Goal: Task Accomplishment & Management: Use online tool/utility

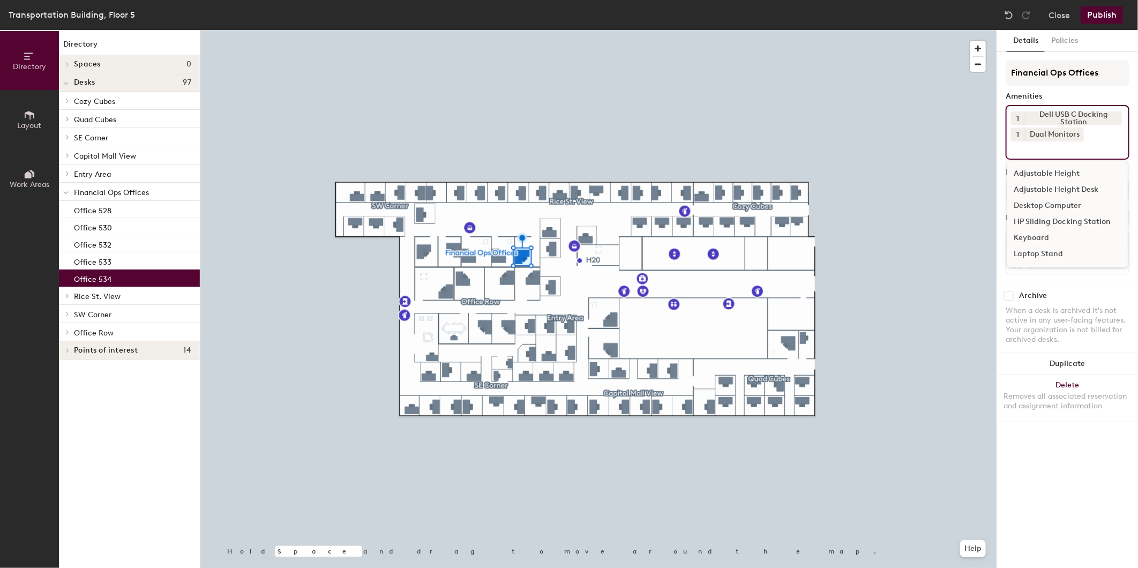
click at [1036, 146] on input at bounding box center [1059, 147] width 96 height 13
click at [1041, 185] on div "Adjustable Height Desk" at bounding box center [1067, 190] width 121 height 16
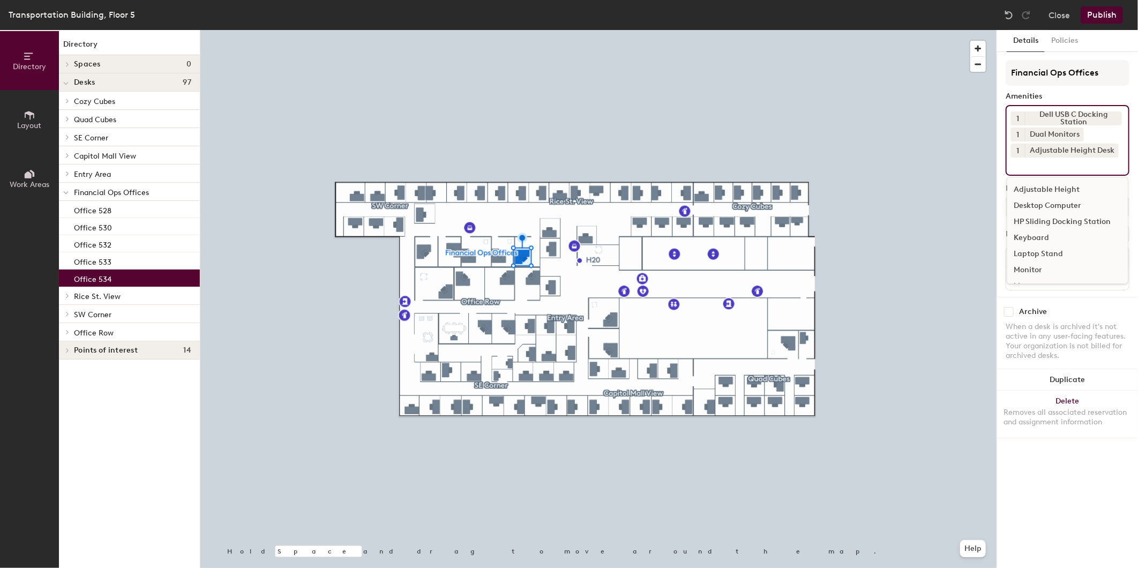
click at [1091, 18] on button "Publish" at bounding box center [1101, 14] width 42 height 17
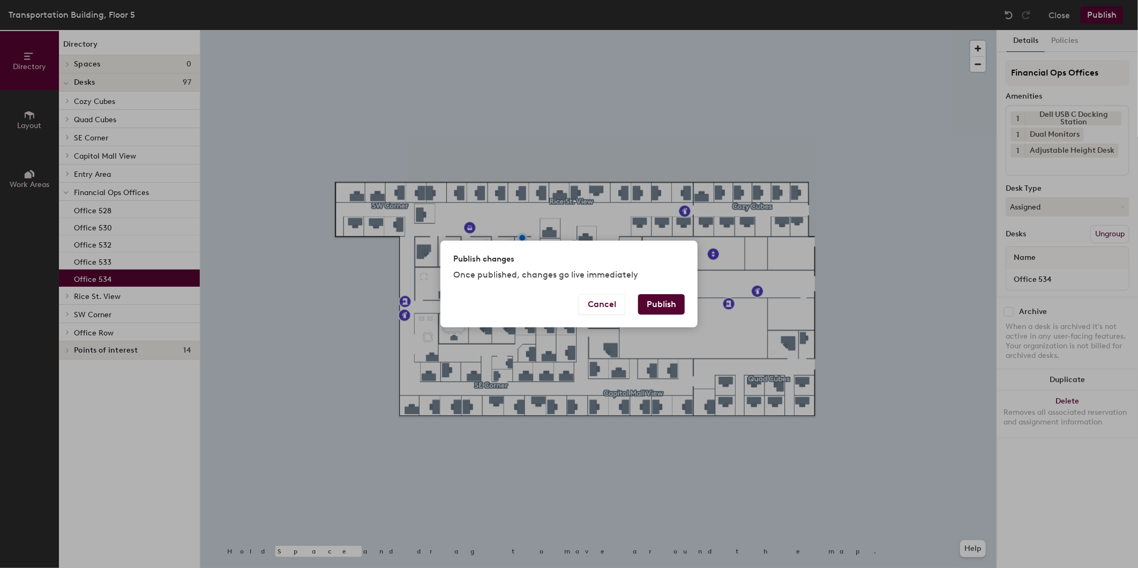
click at [671, 298] on button "Publish" at bounding box center [661, 304] width 47 height 20
